Goal: Task Accomplishment & Management: Manage account settings

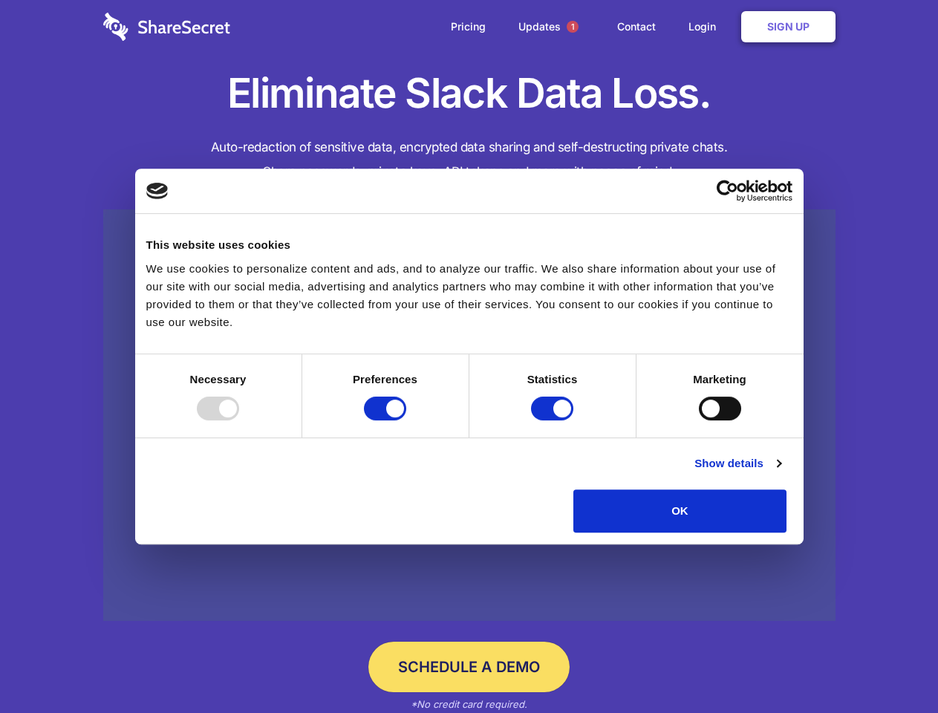
click at [239, 420] on div at bounding box center [218, 409] width 42 height 24
click at [406, 420] on input "Preferences" at bounding box center [385, 409] width 42 height 24
checkbox input "false"
click at [554, 420] on input "Statistics" at bounding box center [552, 409] width 42 height 24
checkbox input "false"
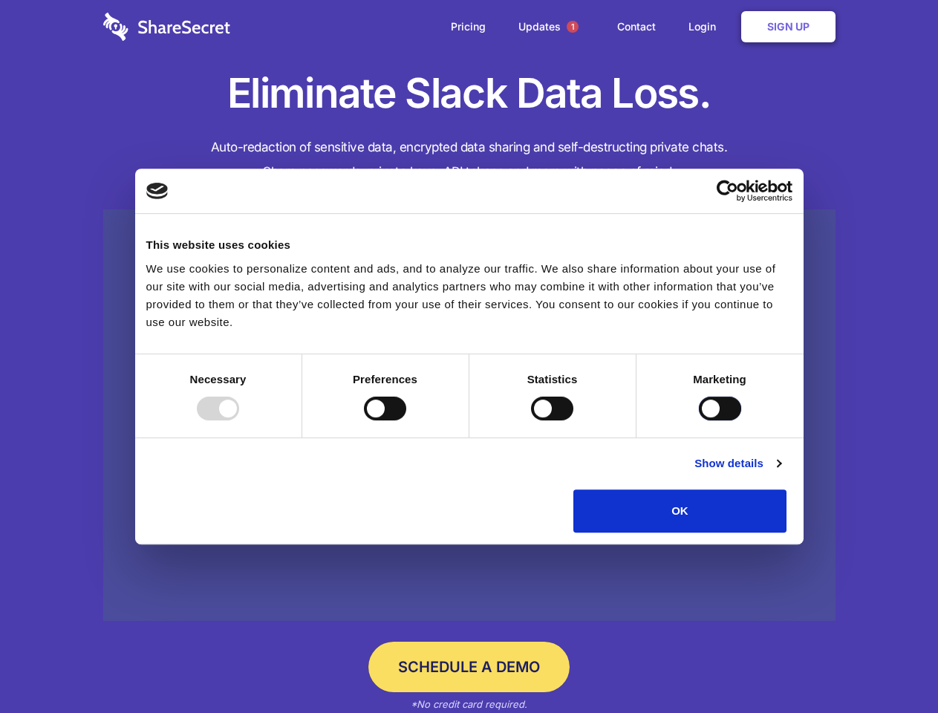
click at [699, 420] on input "Marketing" at bounding box center [720, 409] width 42 height 24
checkbox input "true"
